Goal: Obtain resource: Obtain resource

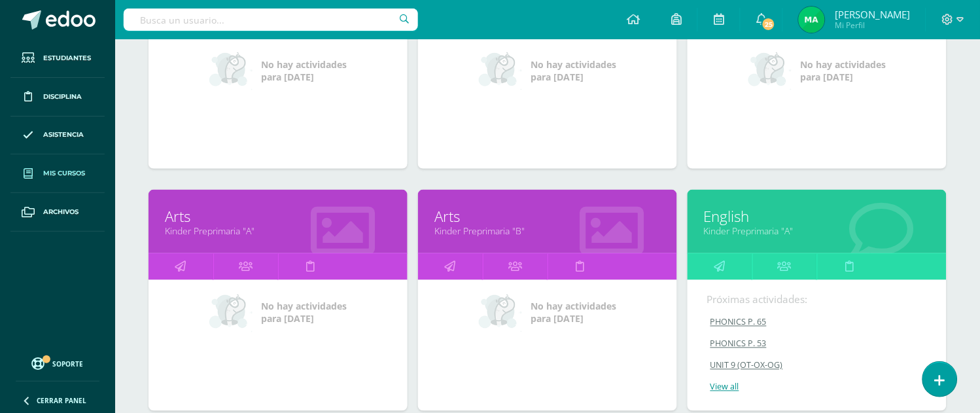
scroll to position [313, 0]
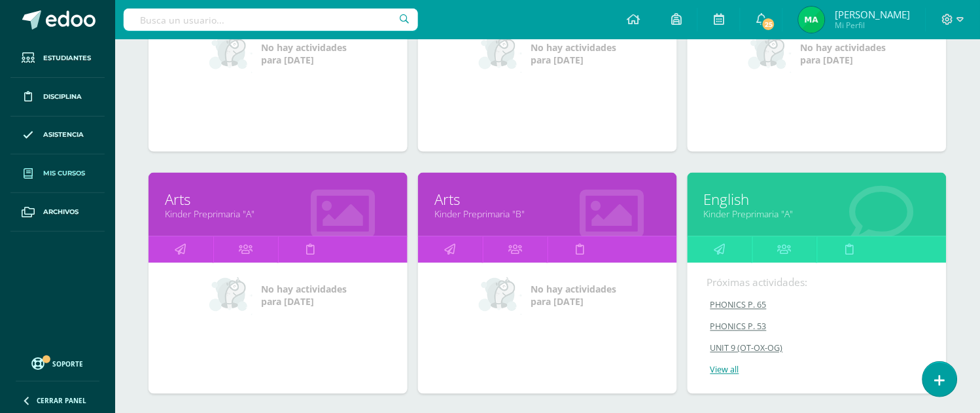
click at [728, 198] on link "English" at bounding box center [817, 199] width 226 height 20
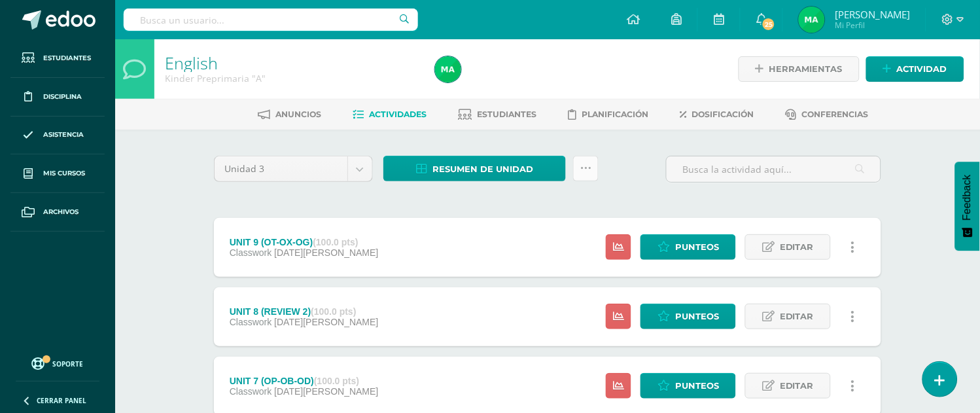
click at [587, 169] on icon at bounding box center [585, 168] width 11 height 11
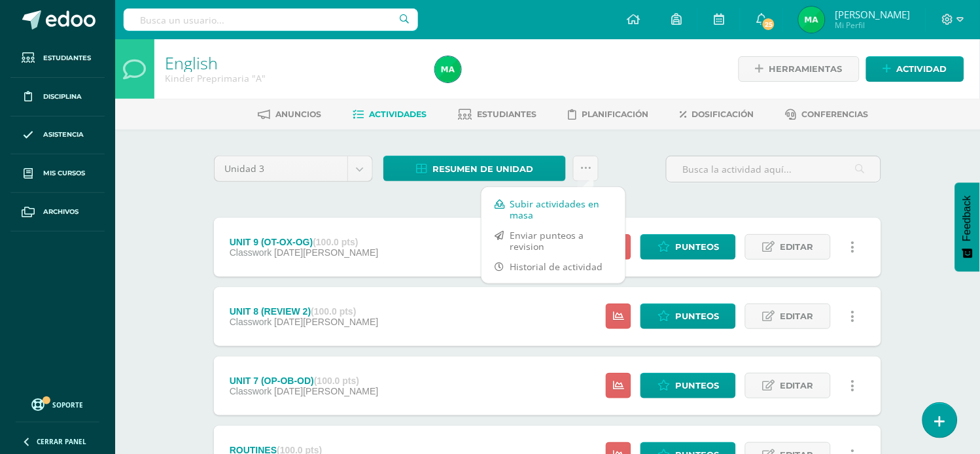
click at [530, 205] on link "Subir actividades en masa" at bounding box center [553, 209] width 144 height 31
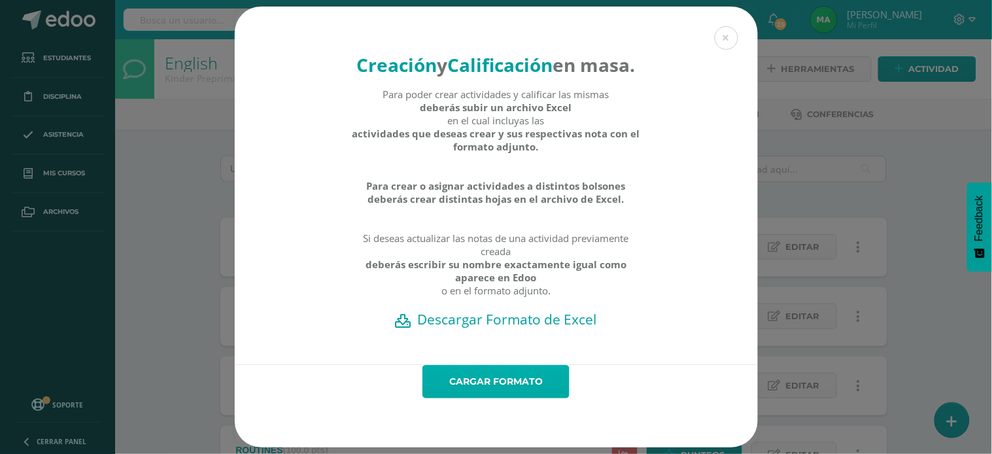
click at [487, 398] on link "Cargar formato" at bounding box center [495, 381] width 147 height 33
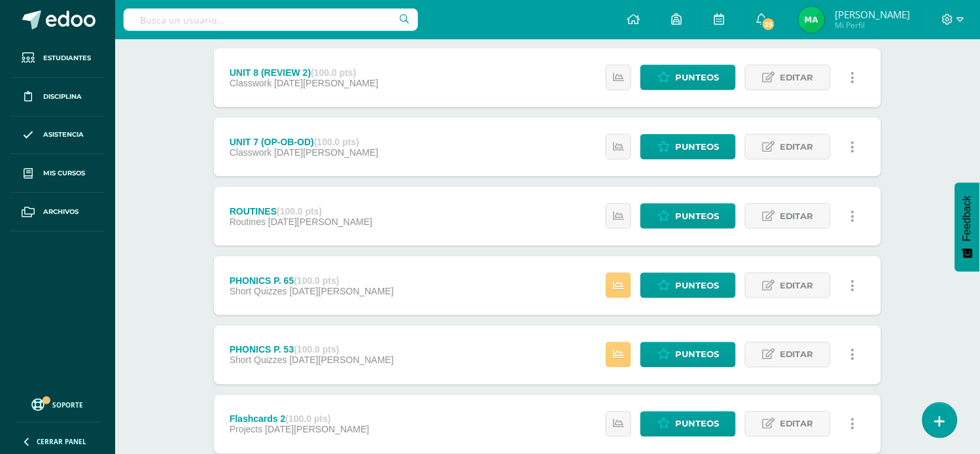
scroll to position [237, 0]
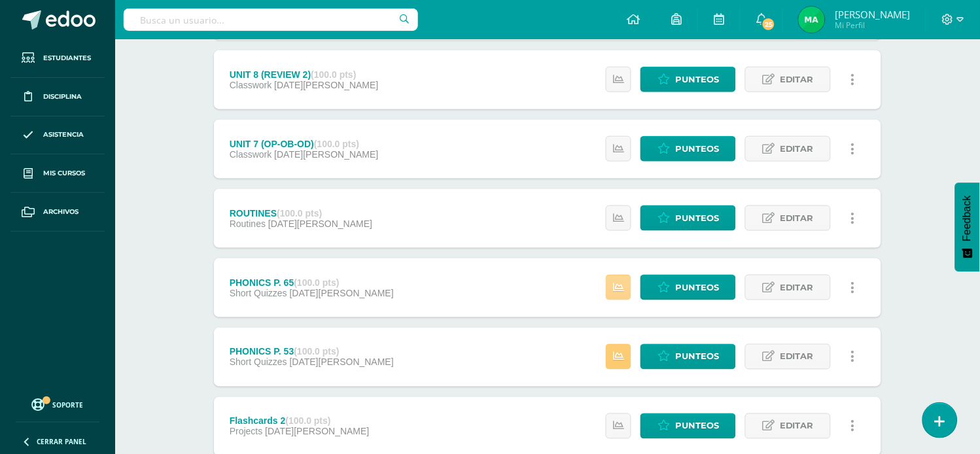
click at [615, 291] on icon at bounding box center [618, 287] width 11 height 11
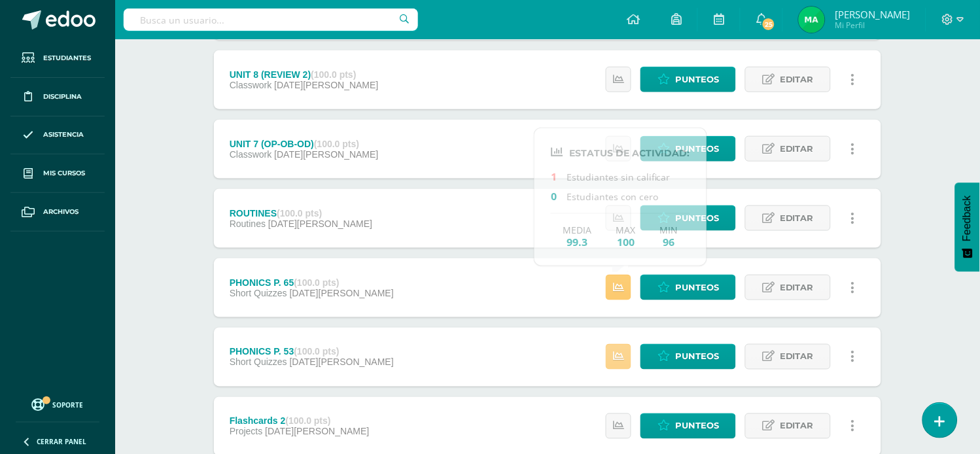
click at [620, 353] on icon at bounding box center [618, 356] width 11 height 11
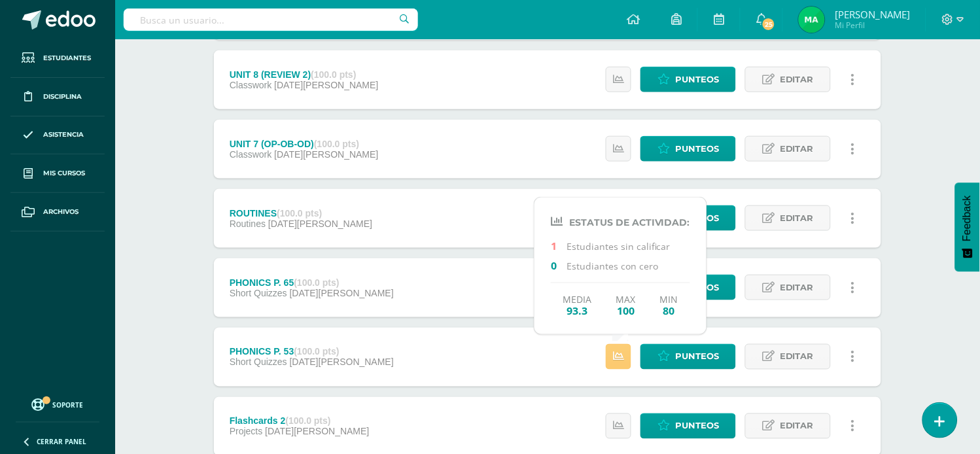
click at [911, 266] on div "English Kinder Preprimaria "A" Herramientas Detalle de asistencias Actividad An…" at bounding box center [547, 242] width 865 height 879
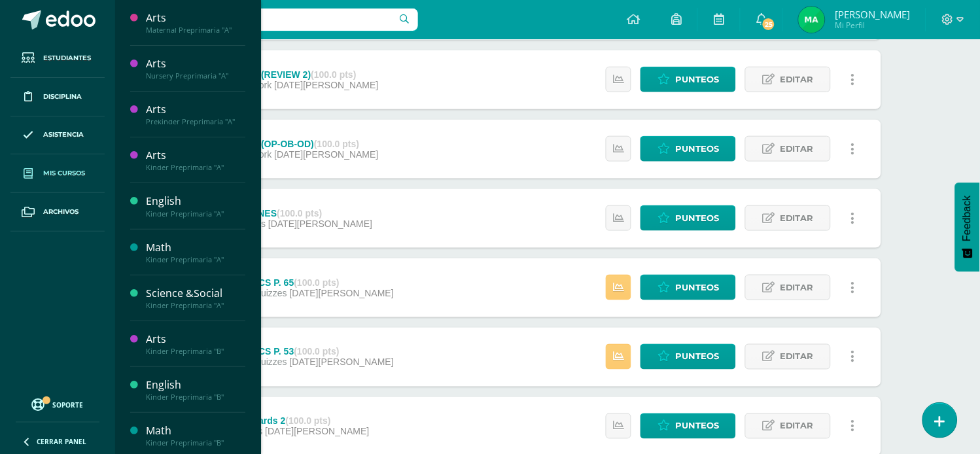
click at [74, 171] on span "Mis cursos" at bounding box center [64, 173] width 42 height 10
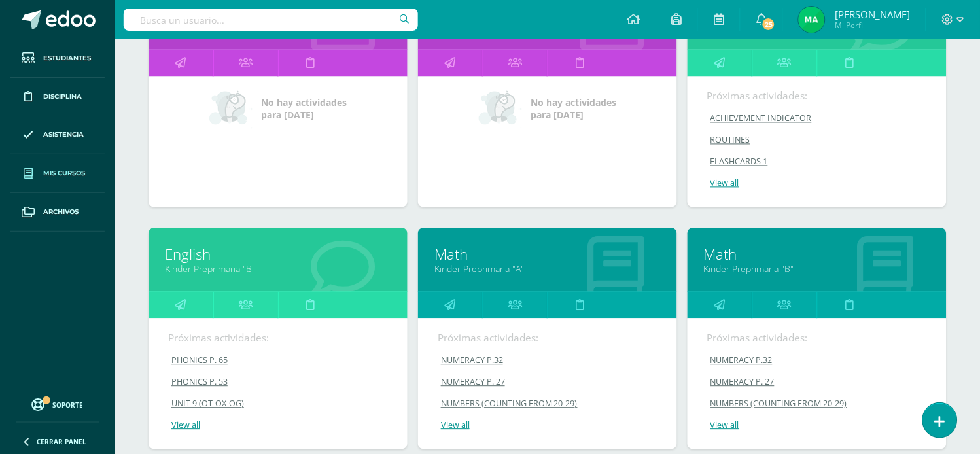
scroll to position [509, 0]
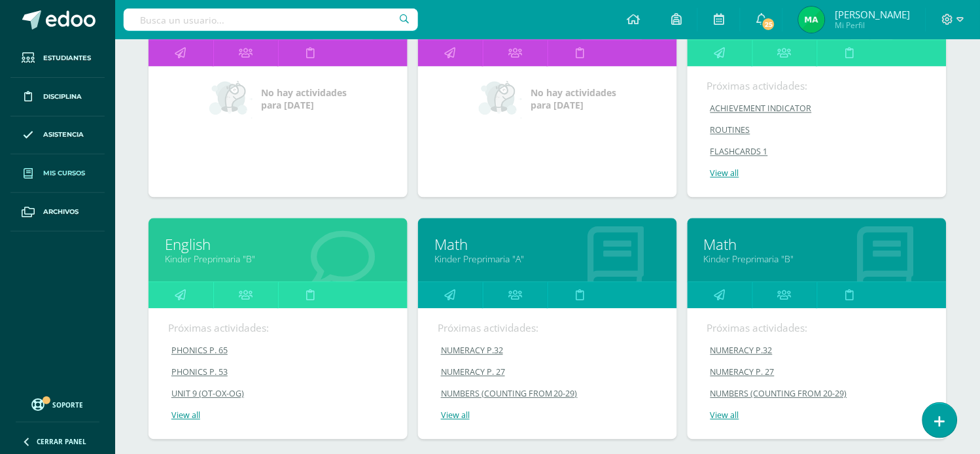
click at [178, 241] on link "English" at bounding box center [278, 245] width 226 height 20
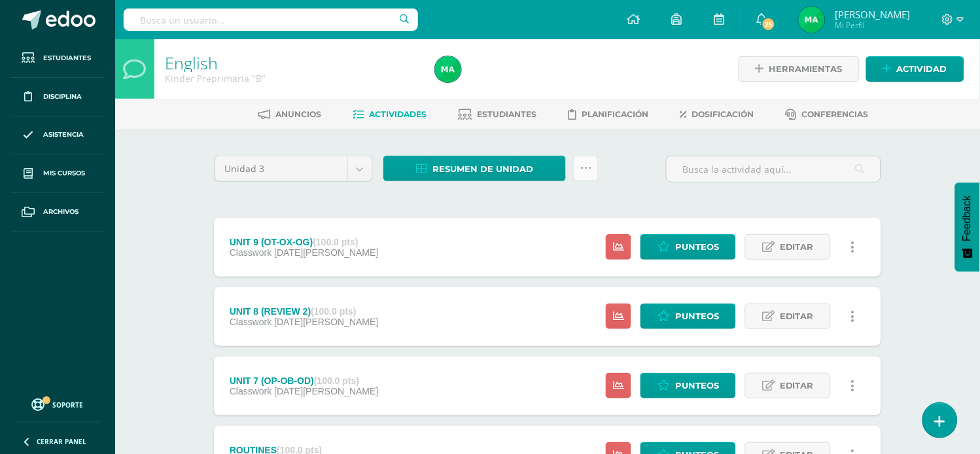
click at [586, 166] on icon at bounding box center [585, 168] width 11 height 11
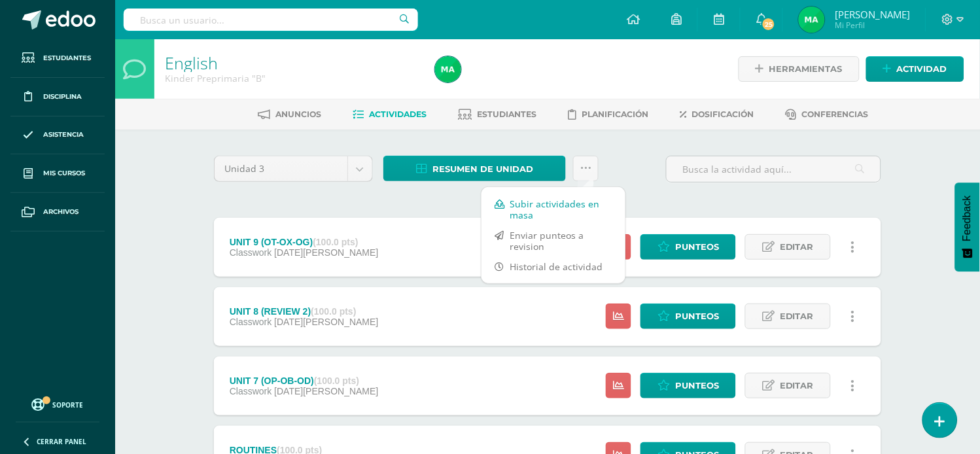
click at [513, 207] on link "Subir actividades en masa" at bounding box center [553, 209] width 144 height 31
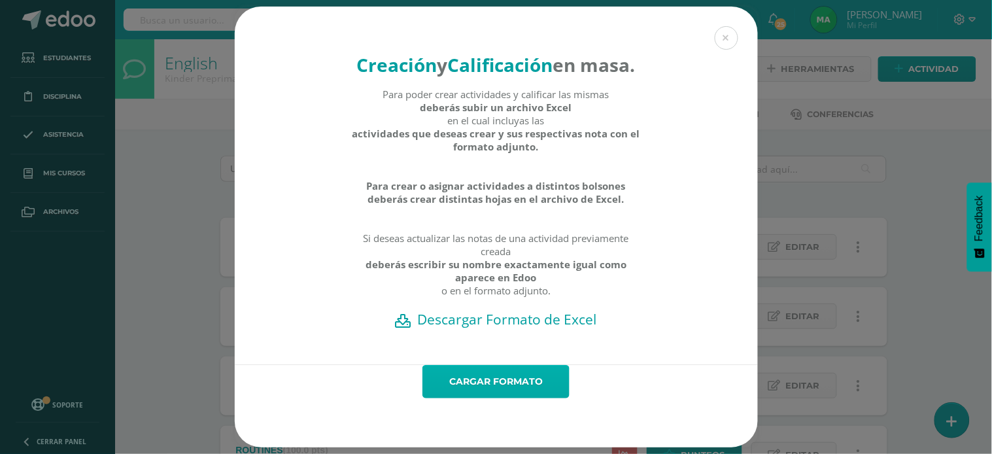
click at [478, 398] on link "Cargar formato" at bounding box center [495, 381] width 147 height 33
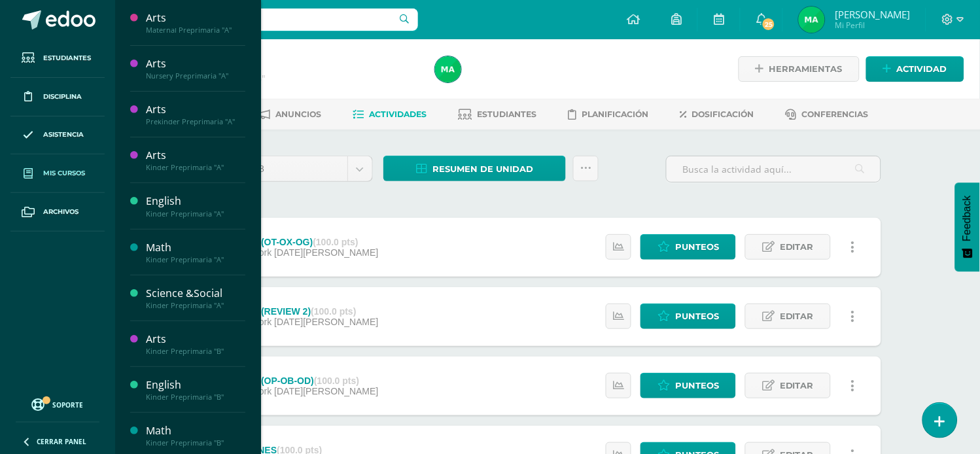
click at [73, 171] on span "Mis cursos" at bounding box center [64, 173] width 42 height 10
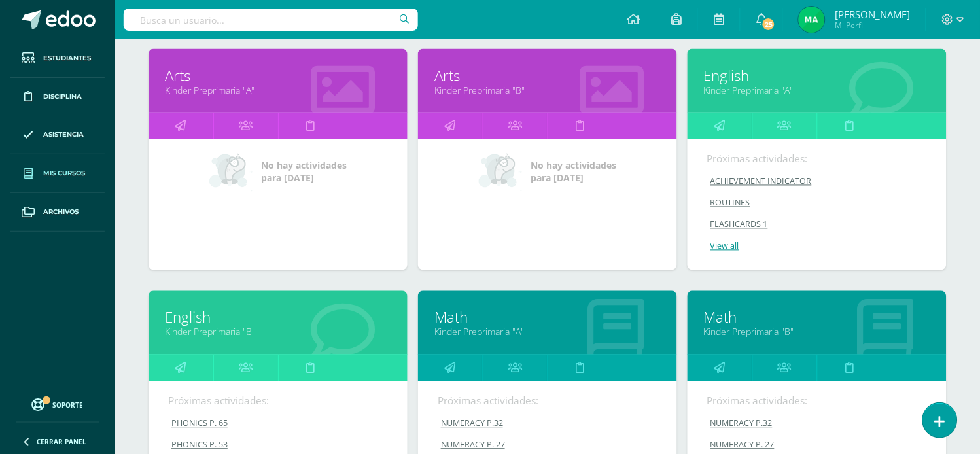
scroll to position [492, 0]
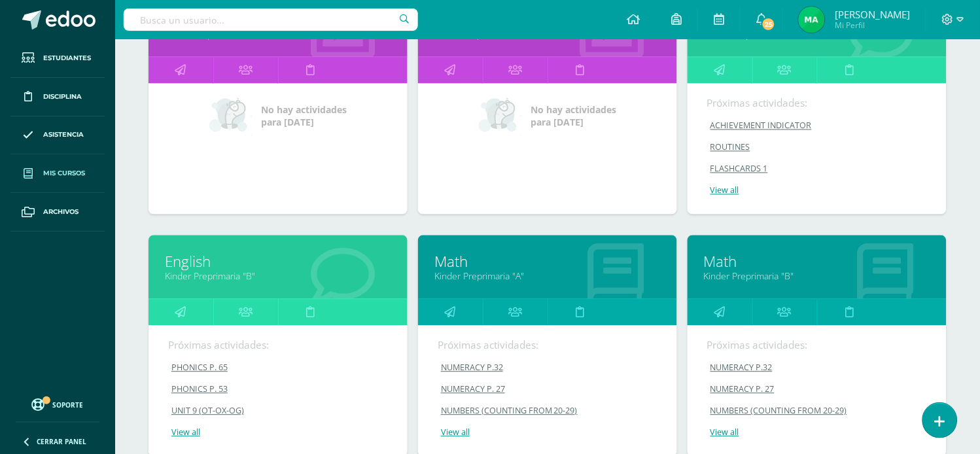
click at [449, 260] on link "Math" at bounding box center [547, 262] width 226 height 20
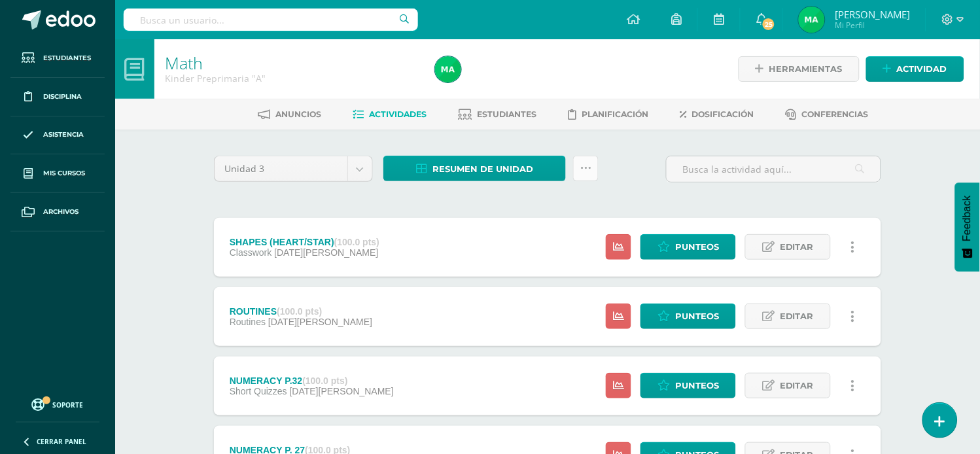
click at [586, 166] on icon at bounding box center [585, 168] width 11 height 11
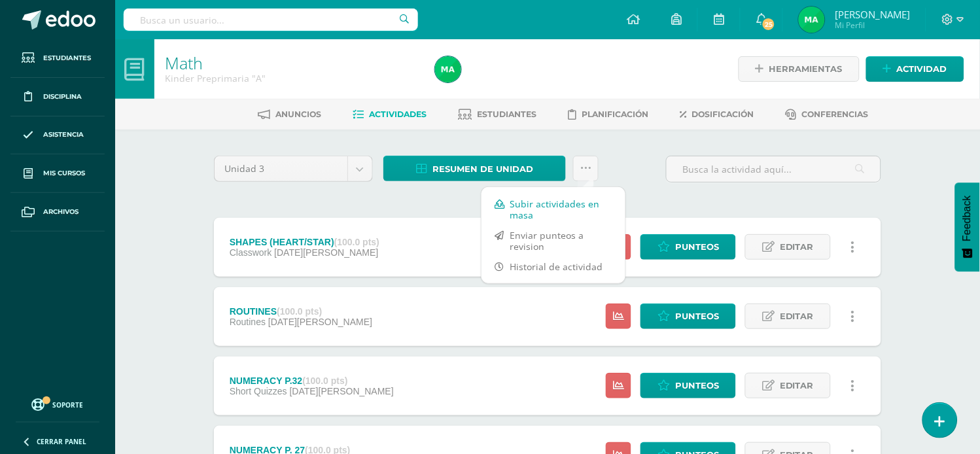
click at [519, 208] on link "Subir actividades en masa" at bounding box center [553, 209] width 144 height 31
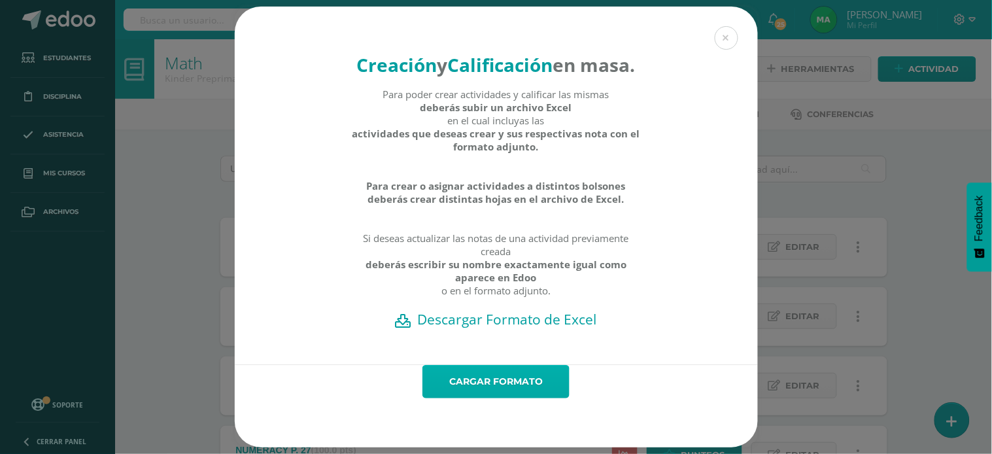
click at [462, 393] on link "Cargar formato" at bounding box center [495, 381] width 147 height 33
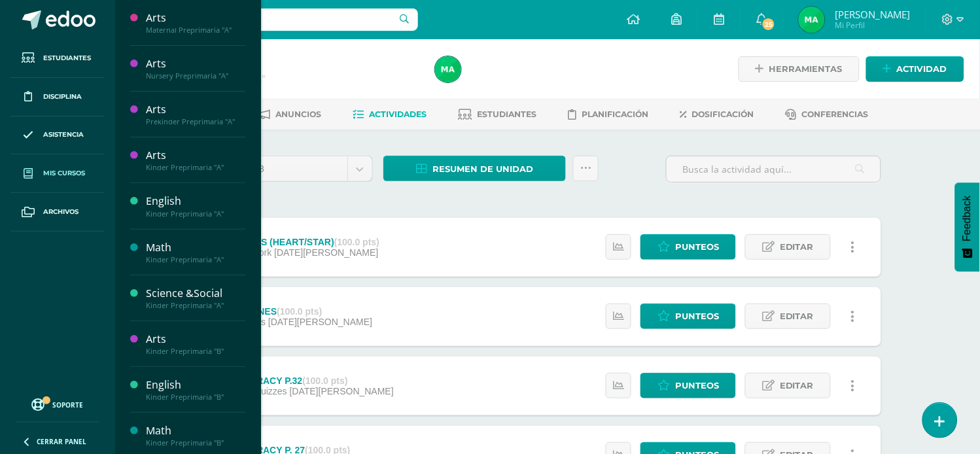
click at [29, 173] on icon at bounding box center [28, 174] width 9 height 10
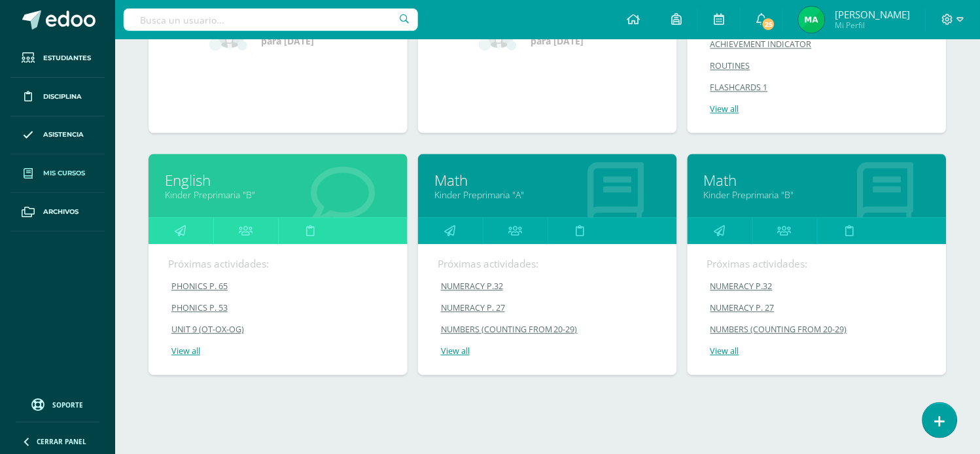
scroll to position [577, 0]
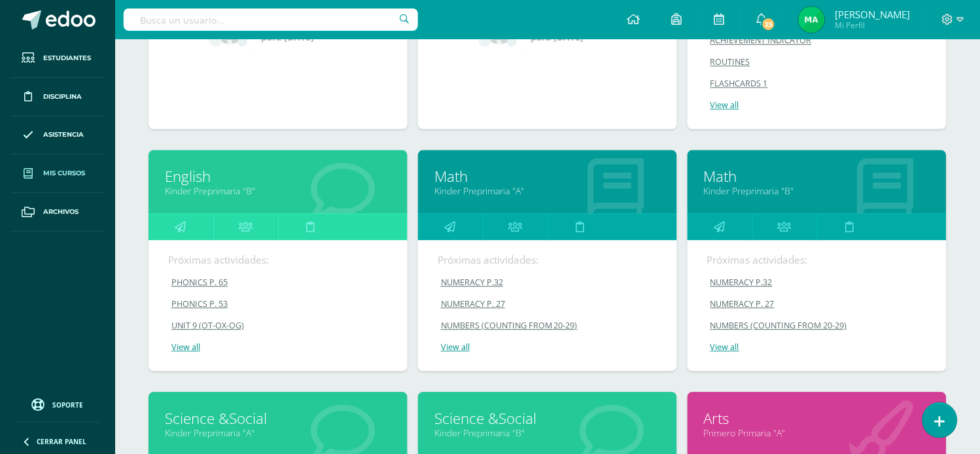
click at [714, 175] on link "Math" at bounding box center [817, 176] width 226 height 20
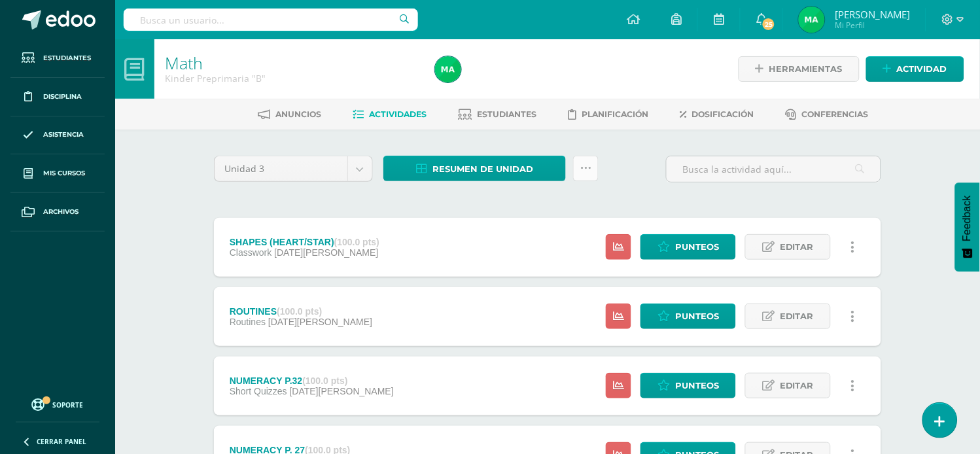
click at [583, 167] on icon at bounding box center [585, 168] width 11 height 11
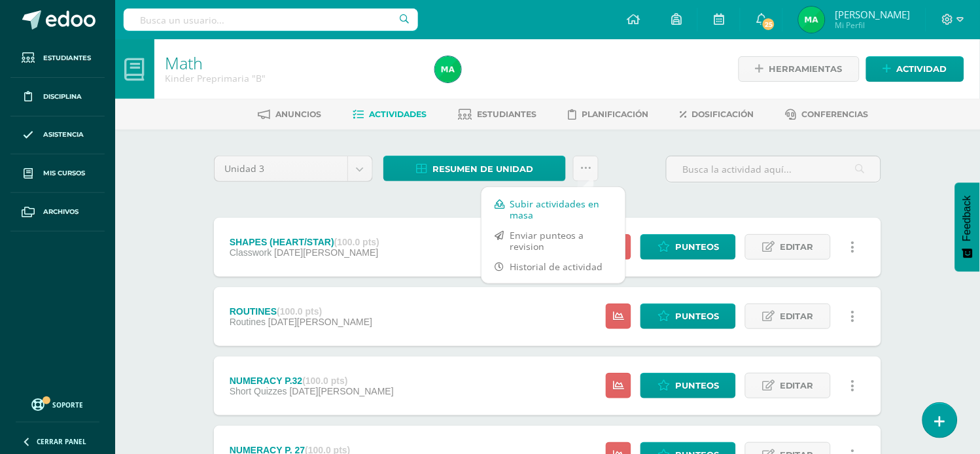
click at [523, 207] on link "Subir actividades en masa" at bounding box center [553, 209] width 144 height 31
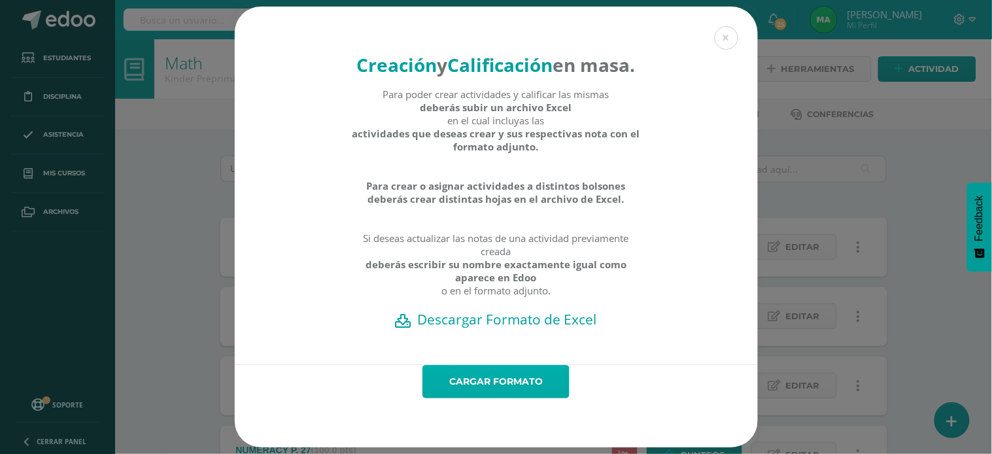
click at [458, 398] on link "Cargar formato" at bounding box center [495, 381] width 147 height 33
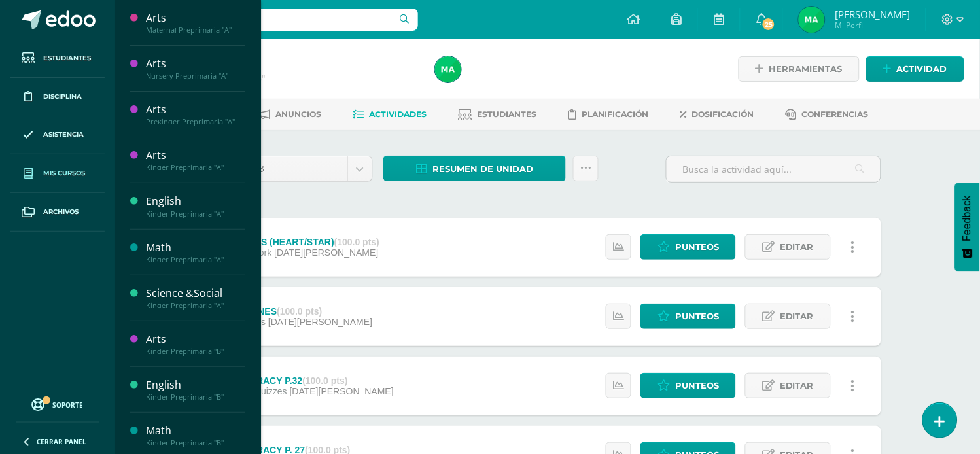
click at [67, 177] on span "Mis cursos" at bounding box center [64, 173] width 42 height 10
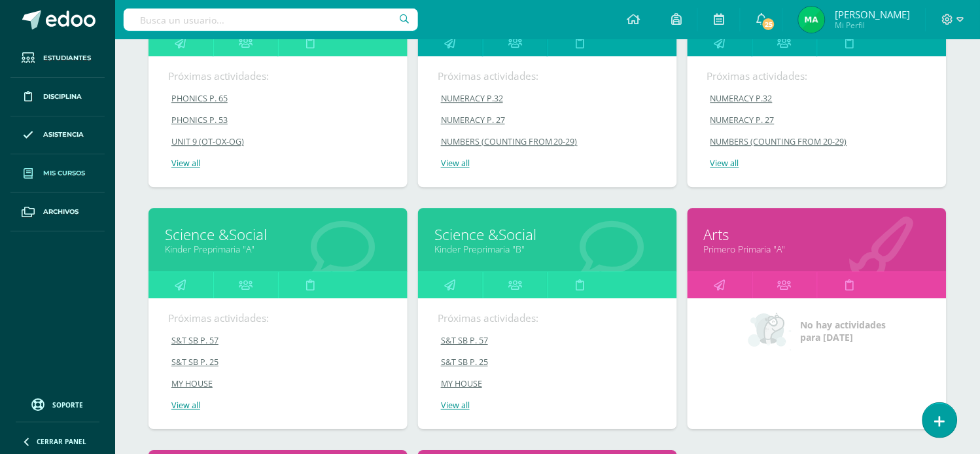
scroll to position [803, 0]
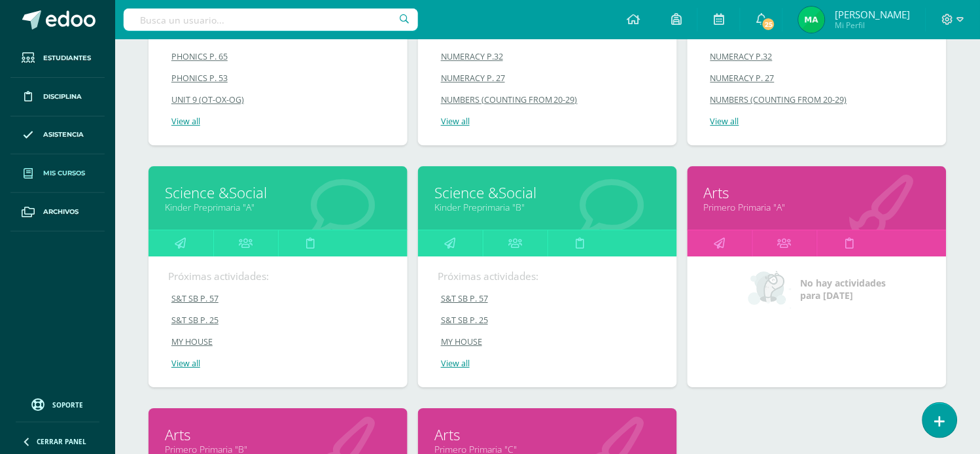
click at [220, 196] on link "Science &Social" at bounding box center [278, 192] width 226 height 20
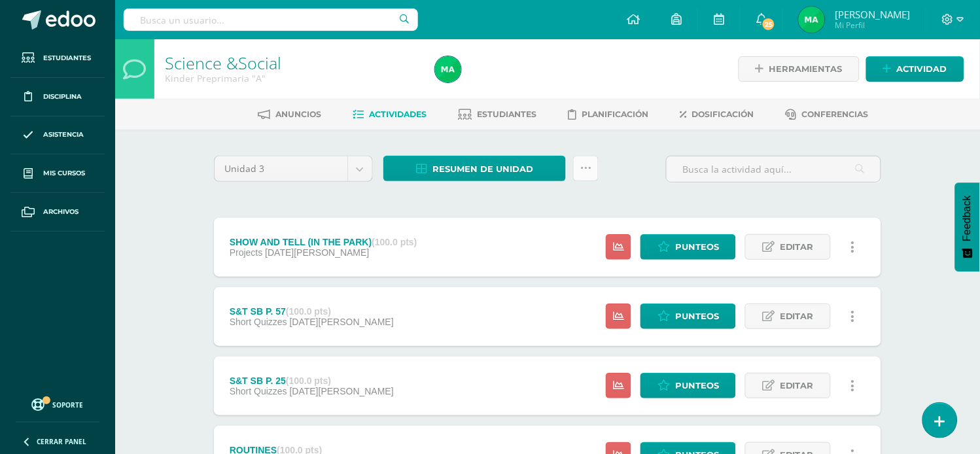
click at [585, 161] on link at bounding box center [586, 169] width 26 height 26
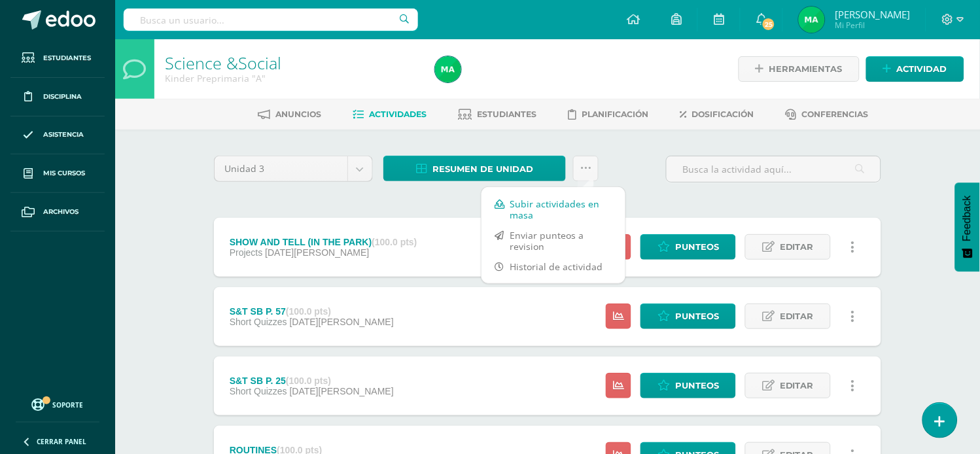
click at [526, 211] on link "Subir actividades en masa" at bounding box center [553, 209] width 144 height 31
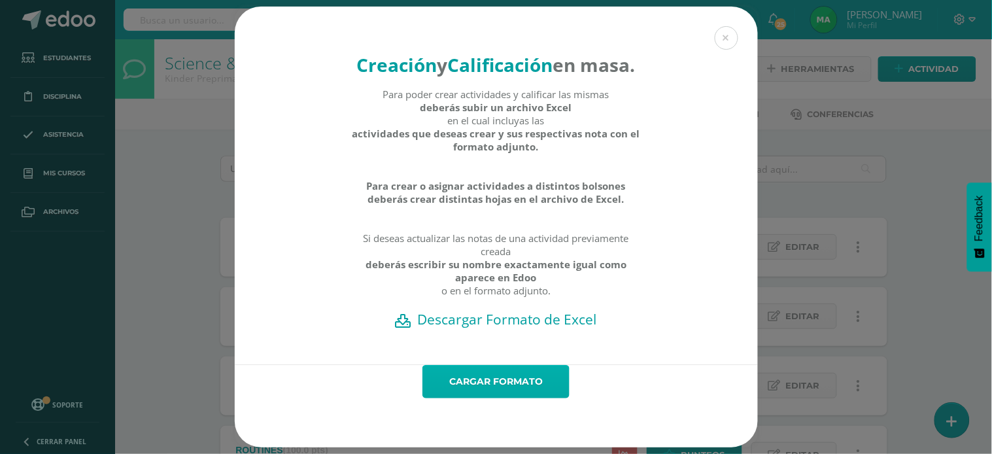
click at [480, 398] on link "Cargar formato" at bounding box center [495, 381] width 147 height 33
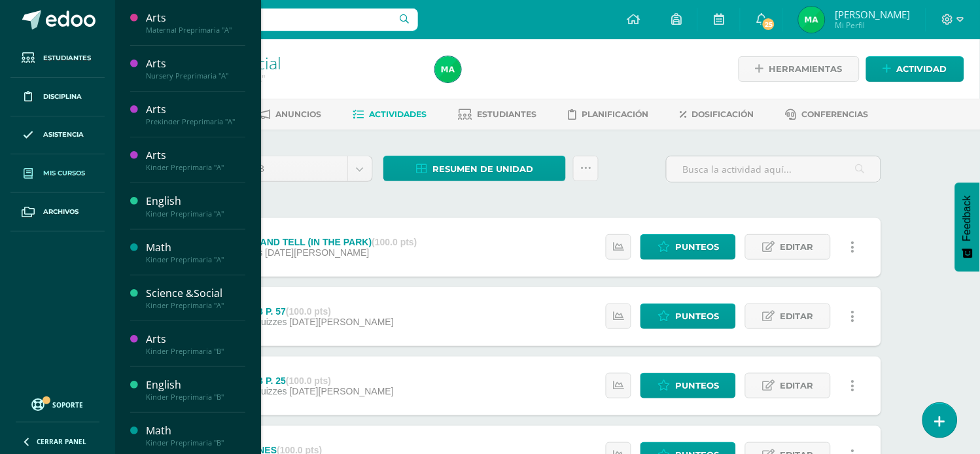
click at [46, 173] on span "Mis cursos" at bounding box center [64, 173] width 42 height 10
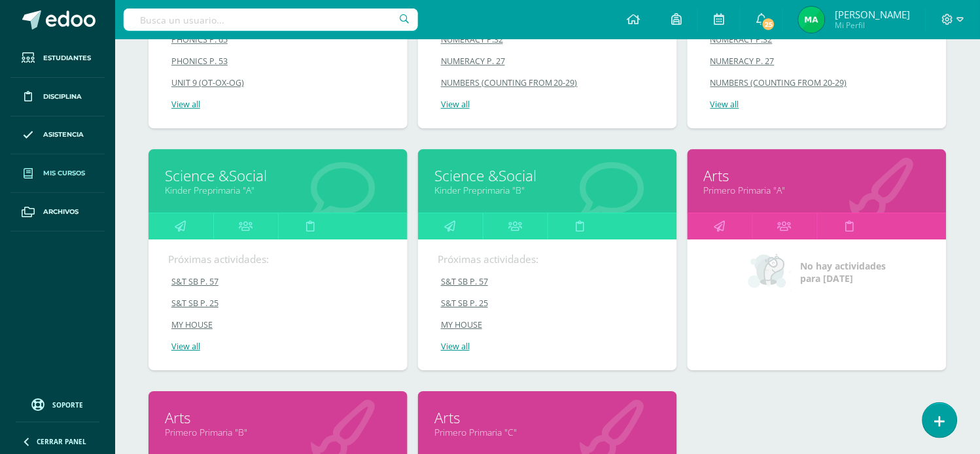
scroll to position [818, 0]
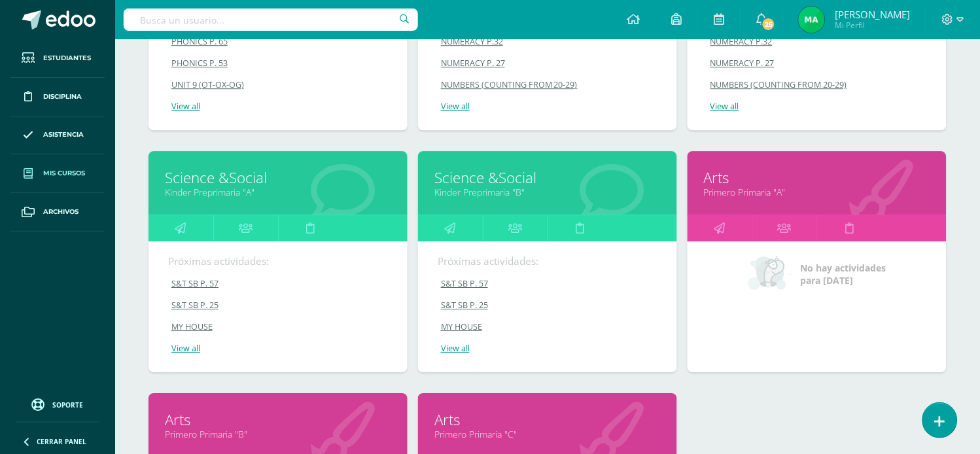
click at [481, 179] on link "Science &Social" at bounding box center [547, 177] width 226 height 20
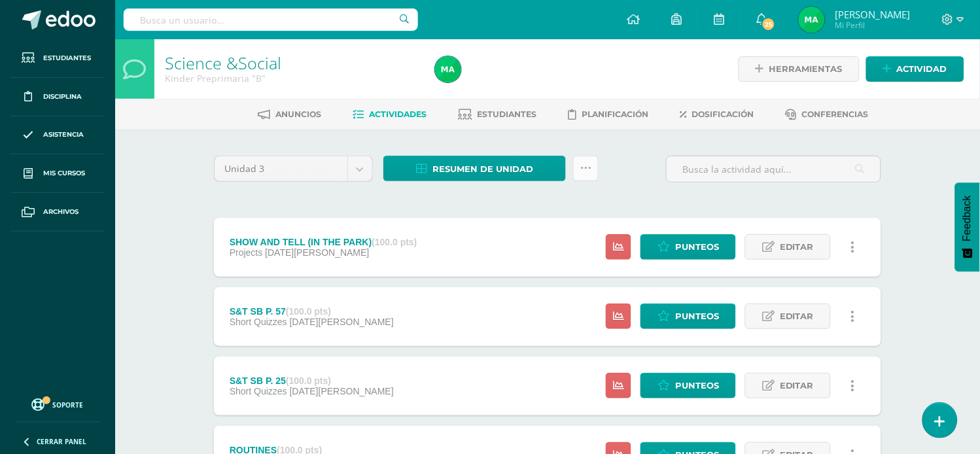
click at [587, 164] on icon at bounding box center [585, 168] width 11 height 11
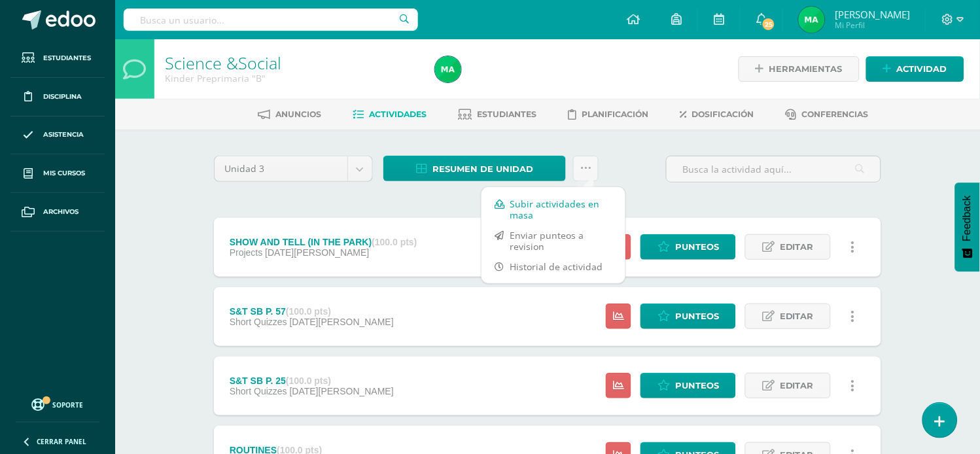
click at [530, 207] on link "Subir actividades en masa" at bounding box center [553, 209] width 144 height 31
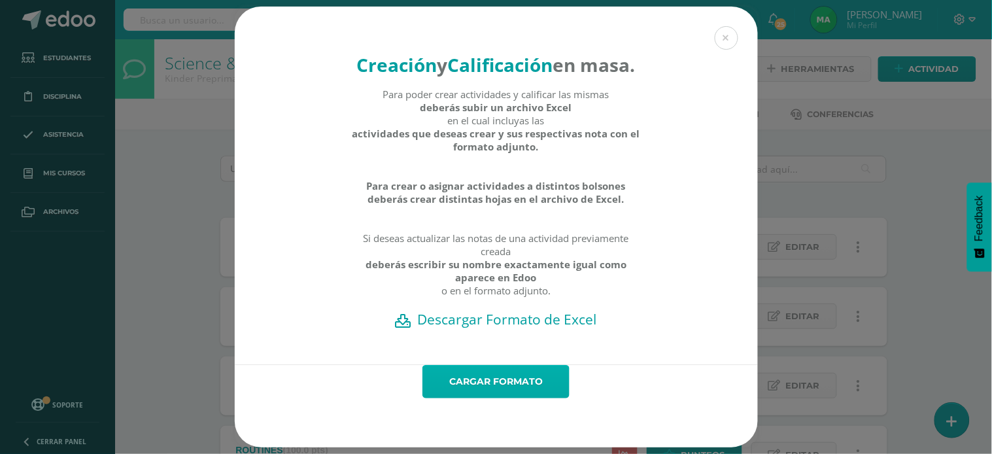
click at [495, 396] on link "Cargar formato" at bounding box center [495, 381] width 147 height 33
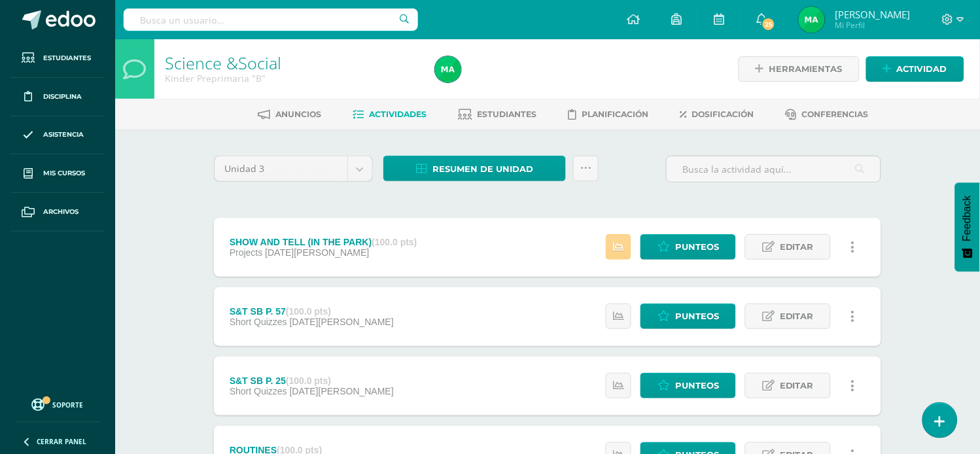
click at [613, 251] on link at bounding box center [619, 247] width 26 height 26
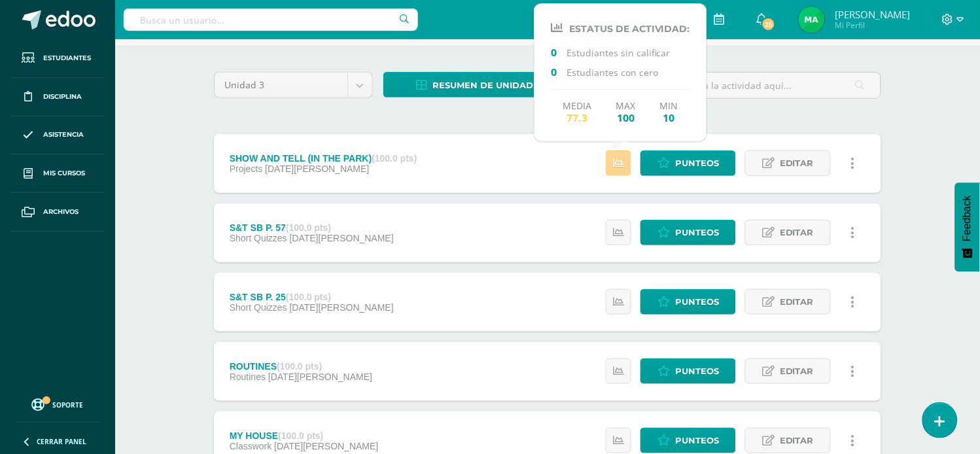
scroll to position [87, 0]
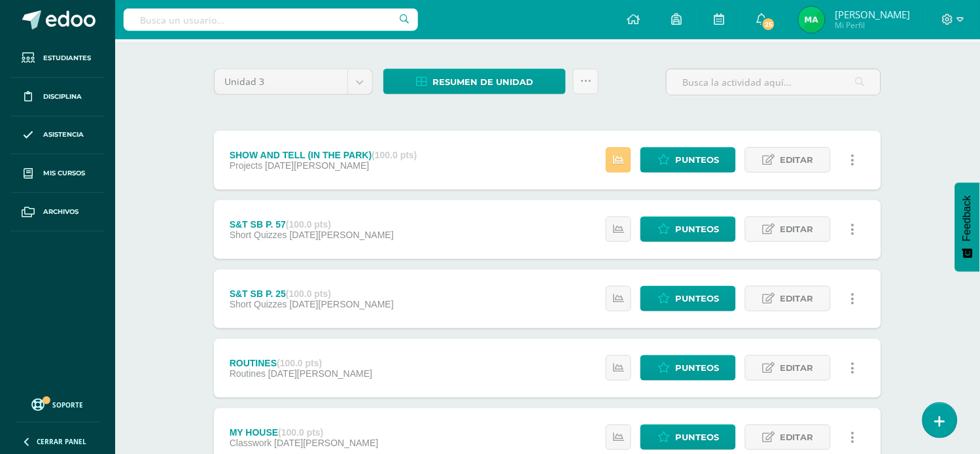
drag, startPoint x: 930, startPoint y: 185, endPoint x: 862, endPoint y: 155, distance: 74.4
click at [862, 155] on link at bounding box center [853, 160] width 26 height 26
click at [944, 103] on div "Science &Social Kinder Preprimaria "B" Herramientas Detalle de asistencias Acti…" at bounding box center [547, 322] width 865 height 740
drag, startPoint x: 991, startPoint y: 139, endPoint x: 963, endPoint y: 103, distance: 46.6
click at [963, 103] on div "Science &Social Kinder Preprimaria "B" Herramientas Detalle de asistencias Acti…" at bounding box center [547, 322] width 865 height 740
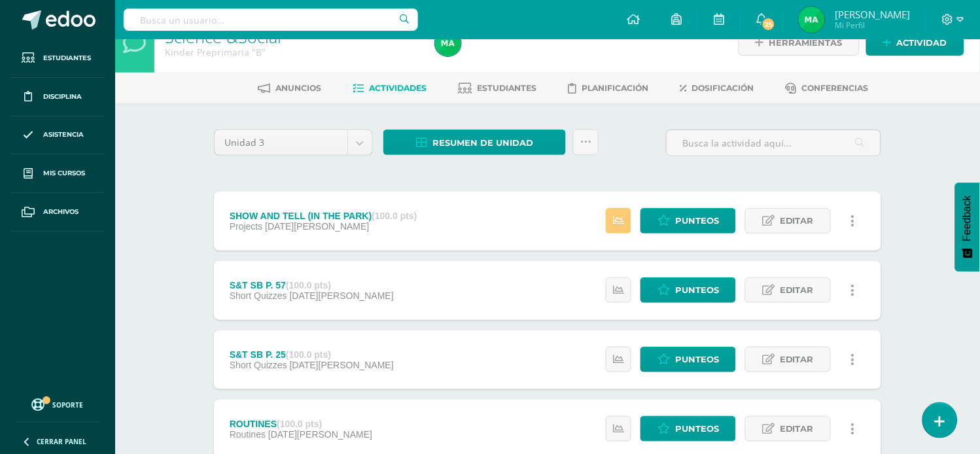
scroll to position [0, 0]
